Goal: Check status: Check status

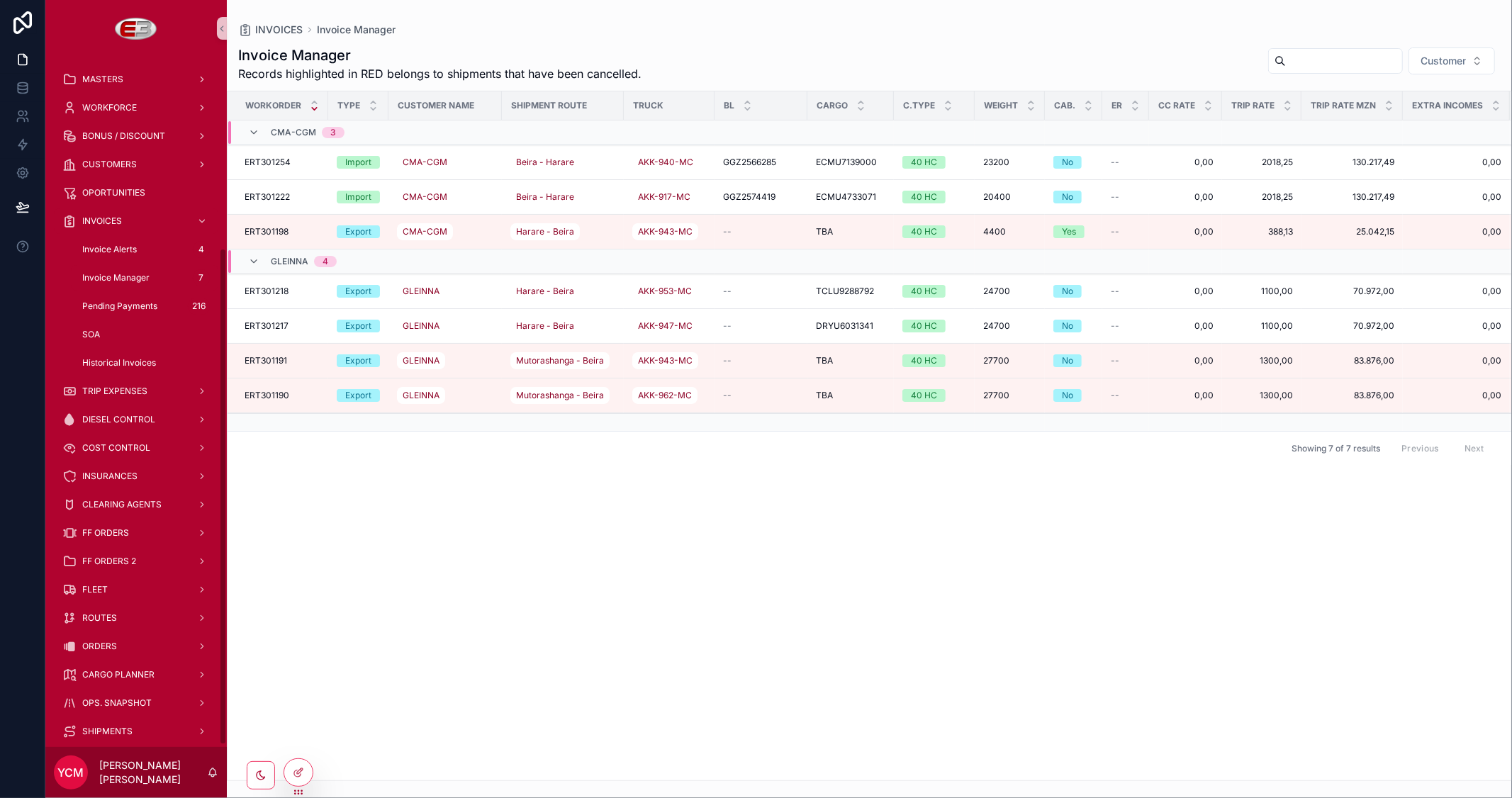
scroll to position [0, 631]
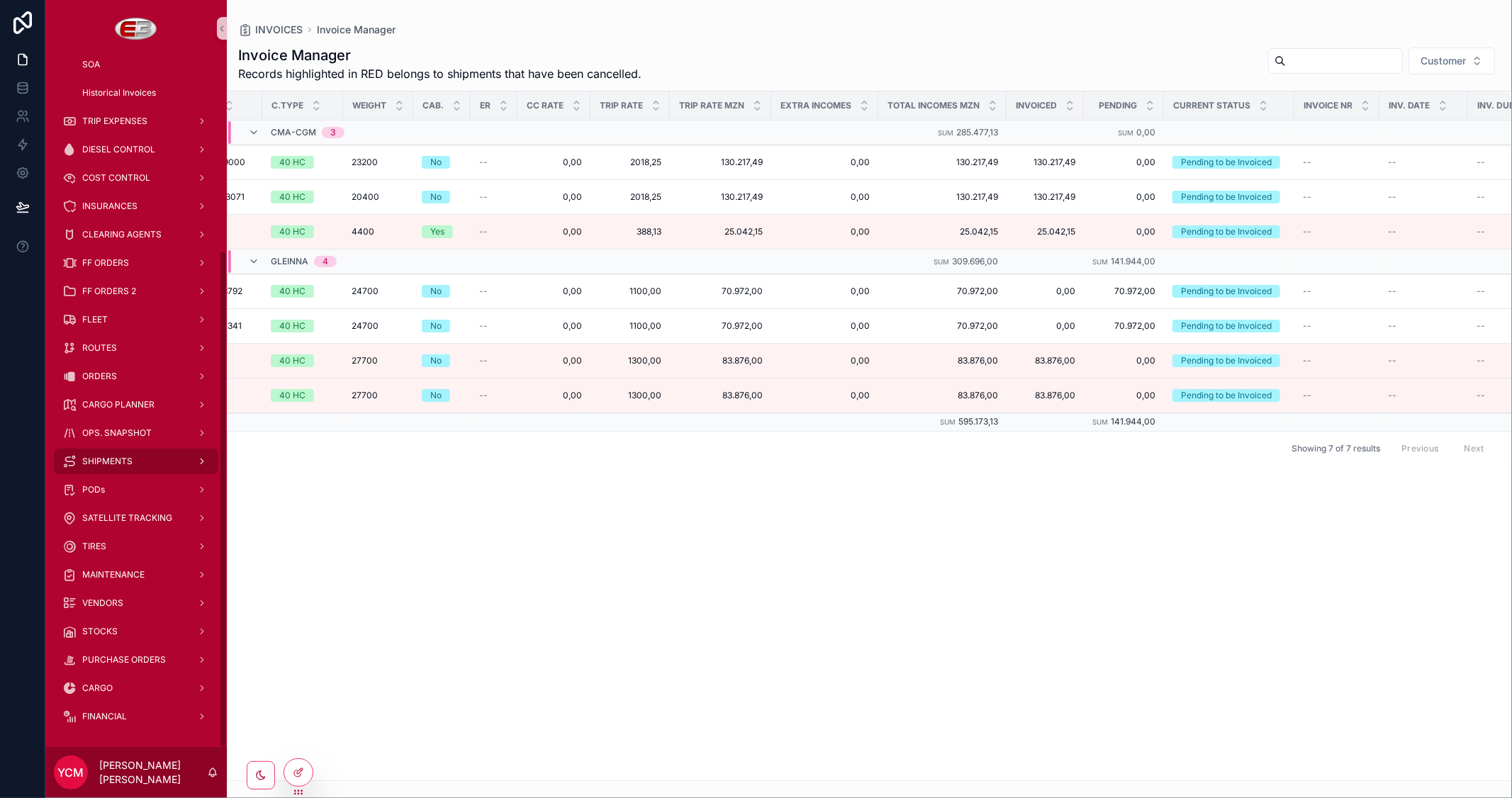
click at [114, 457] on span "SHIPMENTS" at bounding box center [107, 461] width 50 height 11
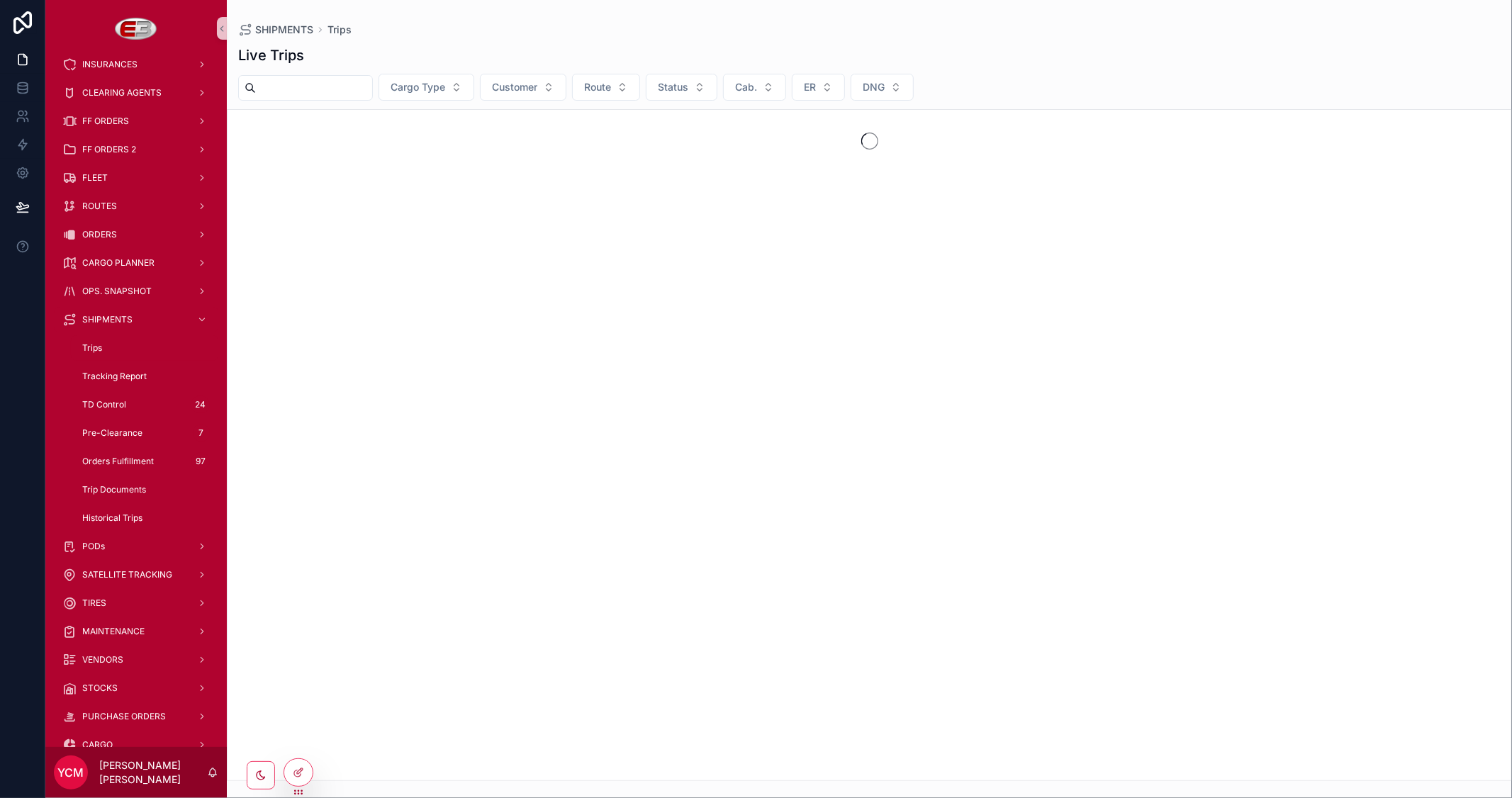
click at [372, 83] on input "scrollable content" at bounding box center [314, 87] width 117 height 19
paste input "**********"
type input "**********"
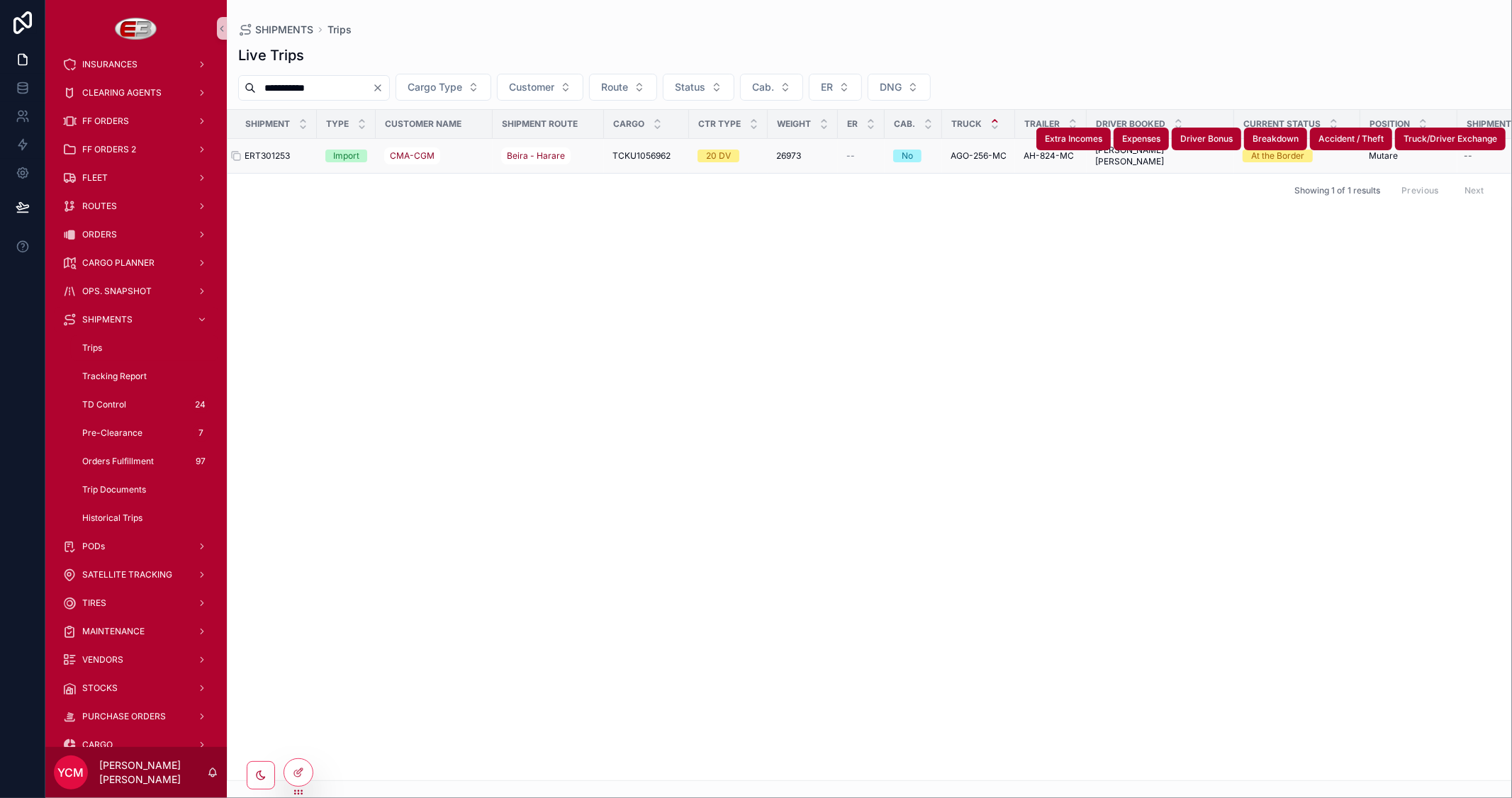
click at [288, 157] on span "ERT301253" at bounding box center [266, 156] width 45 height 11
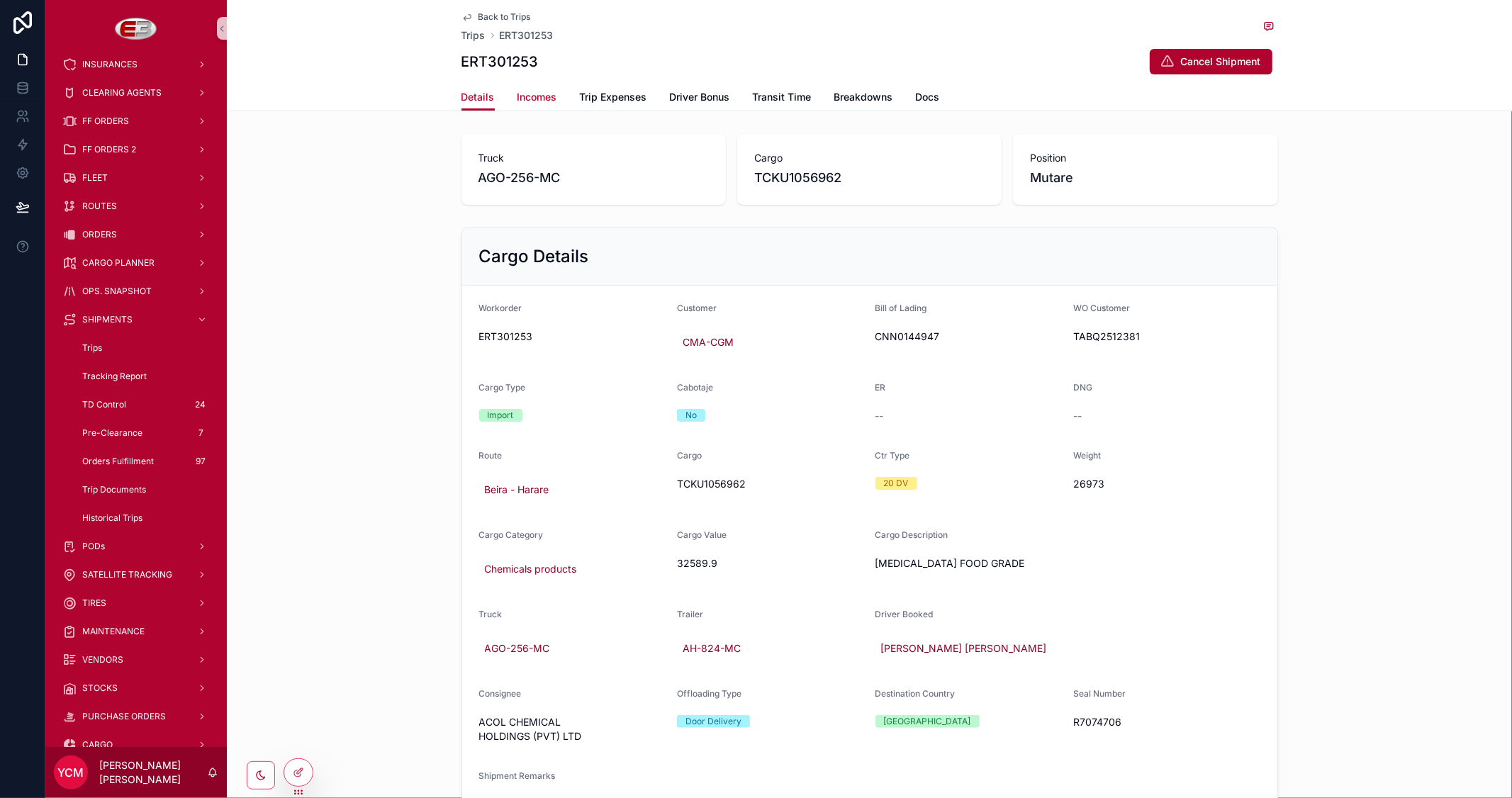
click at [530, 105] on link "Incomes" at bounding box center [537, 98] width 40 height 29
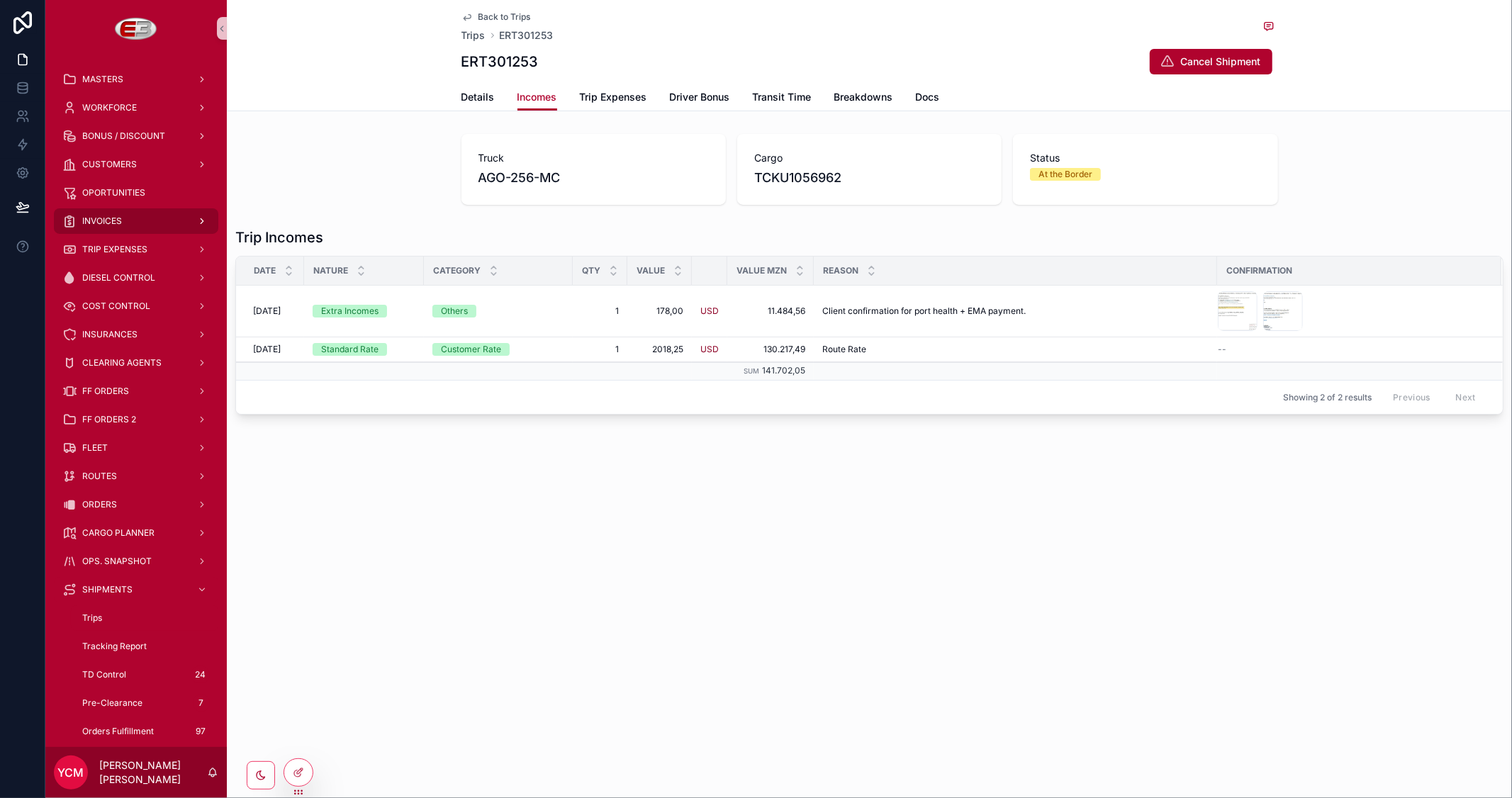
click at [117, 214] on div "INVOICES" at bounding box center [135, 221] width 147 height 23
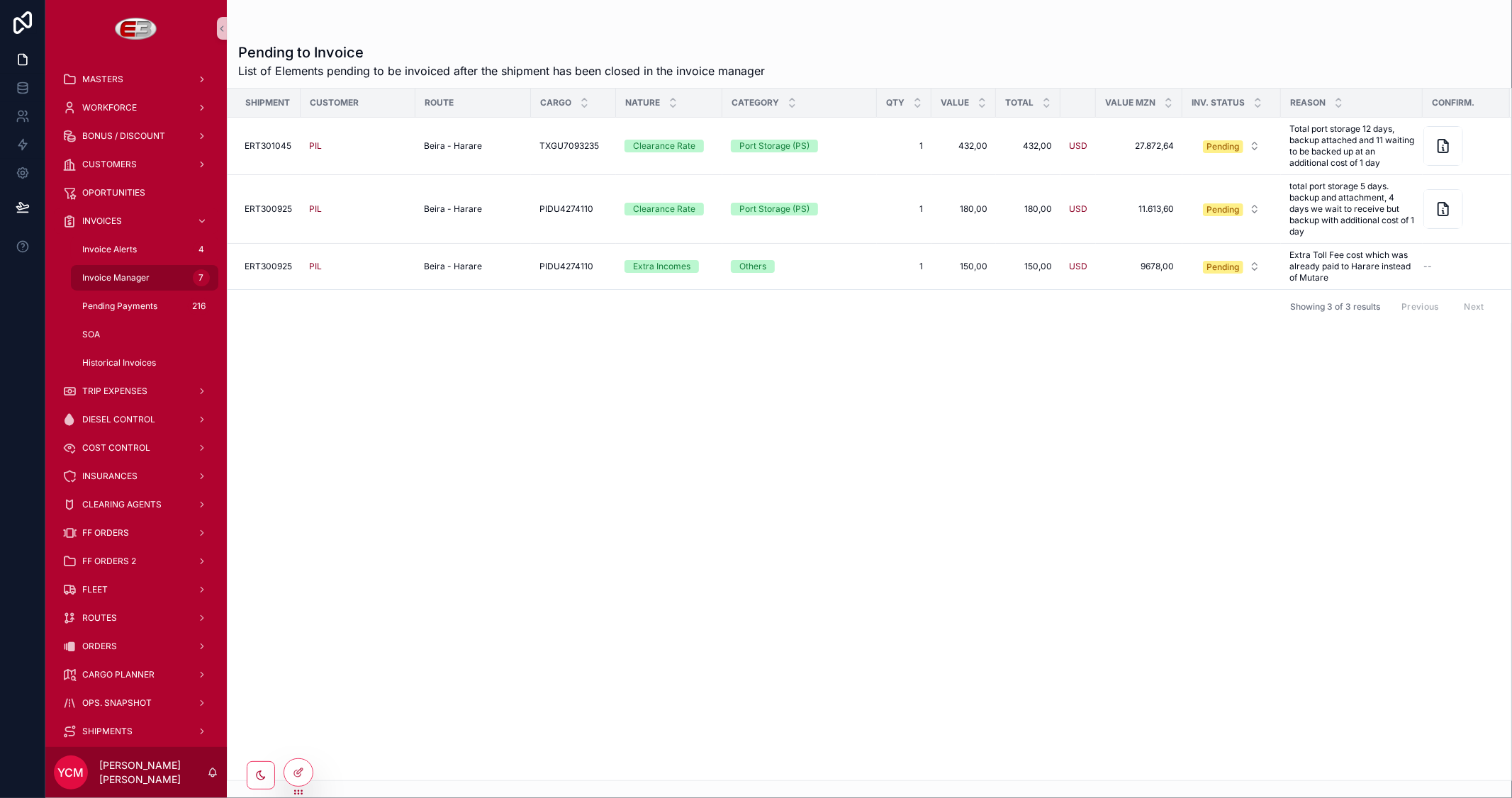
click at [118, 272] on span "Invoice Manager" at bounding box center [116, 278] width 68 height 11
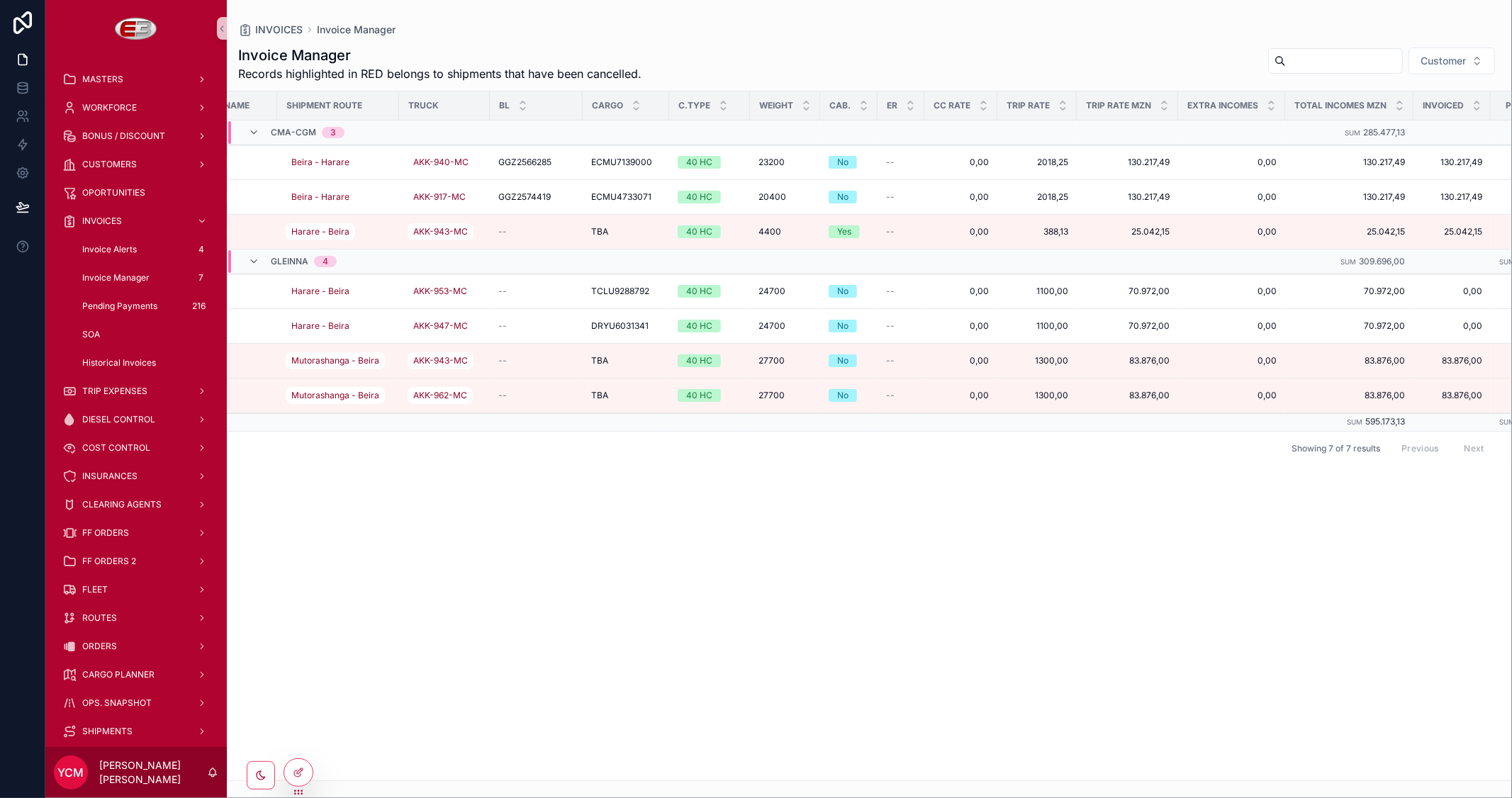
scroll to position [0, 218]
click at [105, 640] on div "ORDERS" at bounding box center [135, 646] width 147 height 23
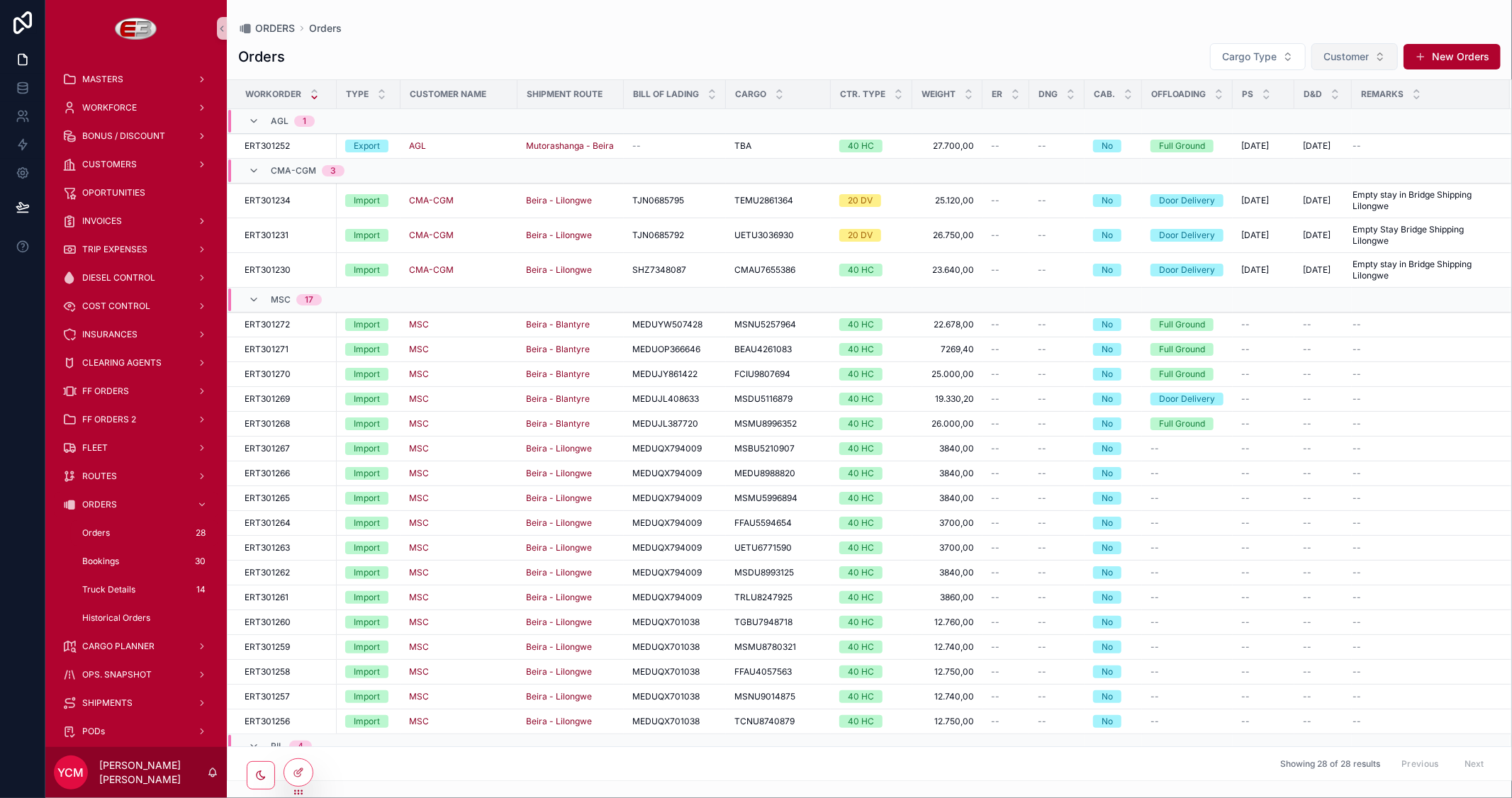
click at [1368, 60] on span "Customer" at bounding box center [1345, 56] width 45 height 14
click at [1024, 10] on div "ORDERS Orders Orders Cargo Type Customer New Orders Workorder Type Customer Nam…" at bounding box center [869, 391] width 1285 height 781
click at [119, 222] on span "INVOICES" at bounding box center [102, 221] width 40 height 11
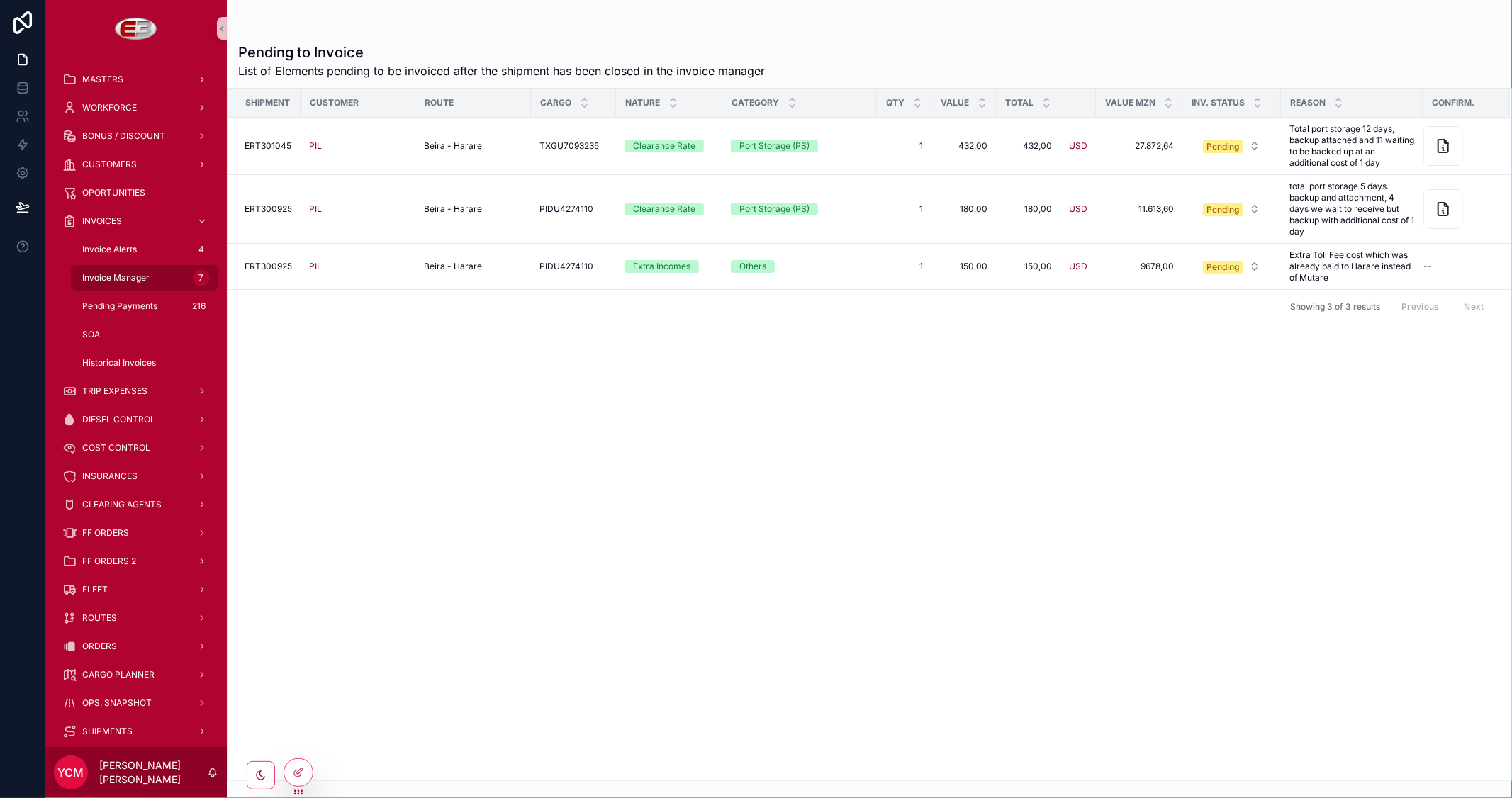
click at [108, 274] on span "Invoice Manager" at bounding box center [116, 278] width 68 height 11
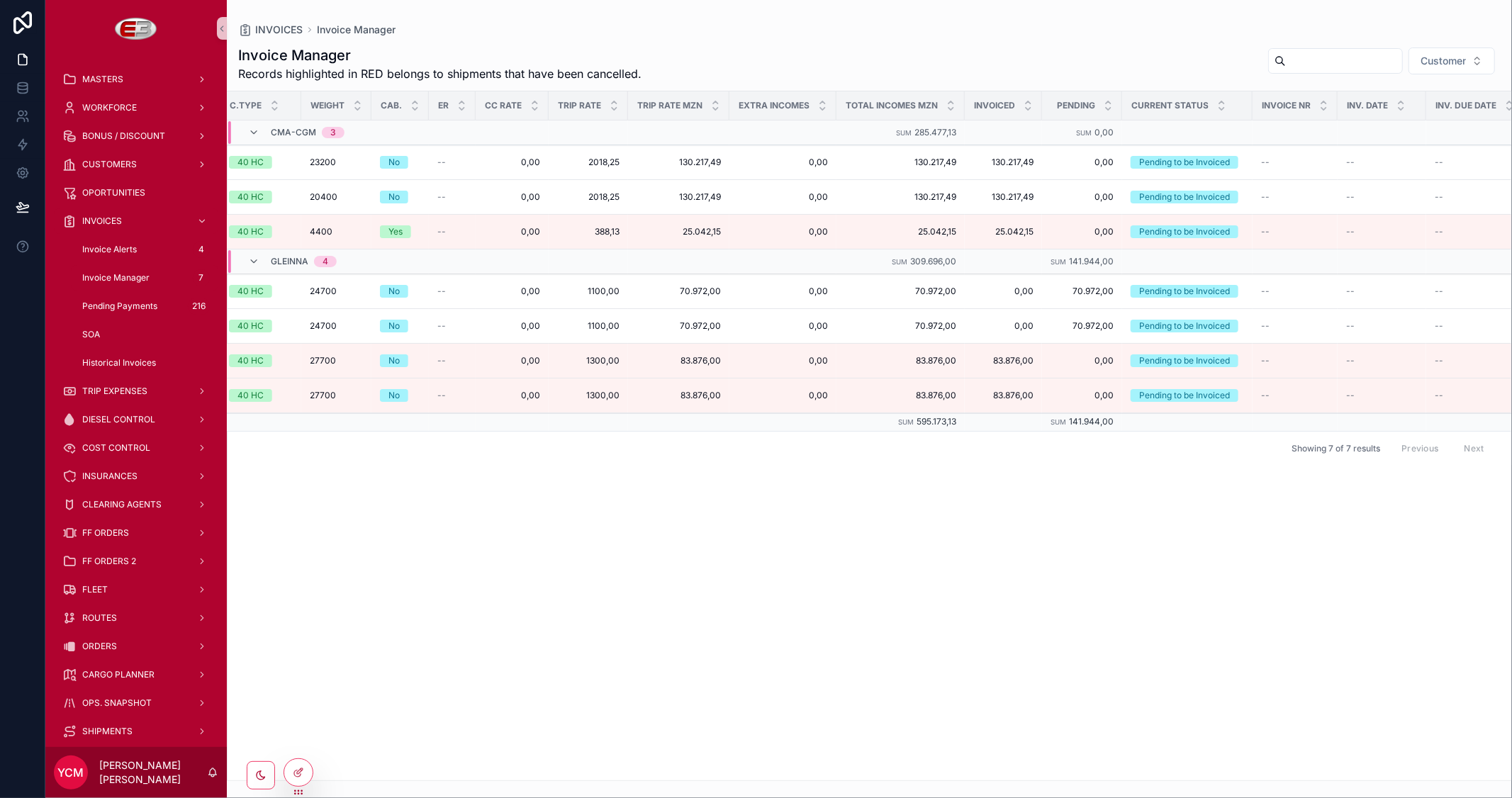
scroll to position [0, 791]
